Goal: Find specific page/section: Find specific page/section

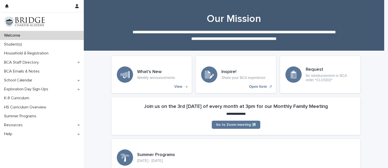
scroll to position [409, 0]
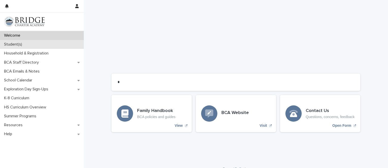
click at [37, 48] on div "Student(s)" at bounding box center [42, 44] width 84 height 9
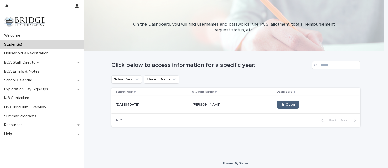
click at [281, 106] on span "🖱 Open" at bounding box center [288, 105] width 14 height 4
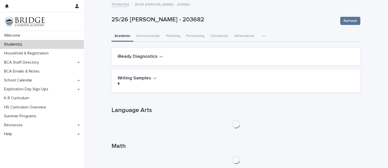
click at [152, 30] on div "25/26 [PERSON_NAME] - 203682 Refresh" at bounding box center [236, 21] width 249 height 20
click at [152, 36] on button "Extracurricular" at bounding box center [148, 36] width 30 height 11
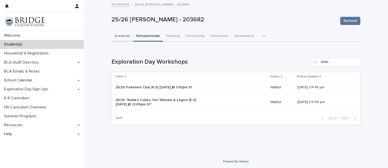
click at [121, 34] on button "Academic" at bounding box center [123, 36] width 22 height 11
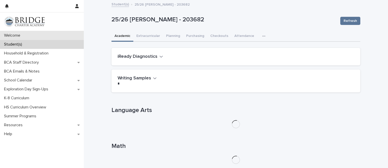
click at [54, 32] on div "Welcome" at bounding box center [42, 35] width 84 height 9
